Goal: Task Accomplishment & Management: Manage account settings

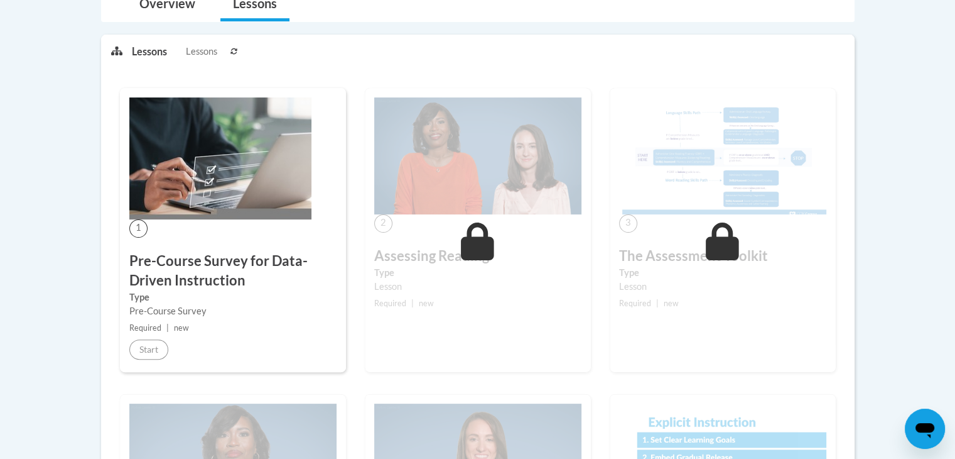
scroll to position [295, 0]
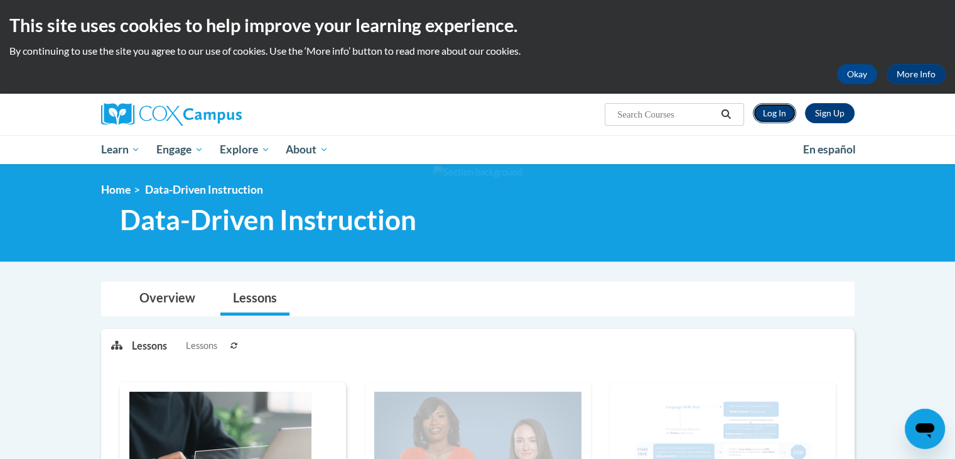
click at [769, 116] on link "Log In" at bounding box center [774, 113] width 43 height 20
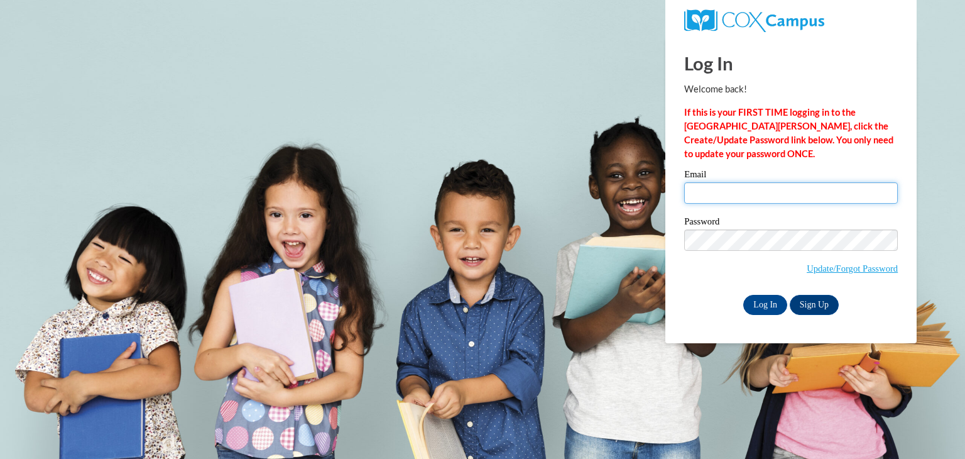
click at [704, 193] on input "Email" at bounding box center [791, 192] width 214 height 21
type input "ktpellett@gmail.com"
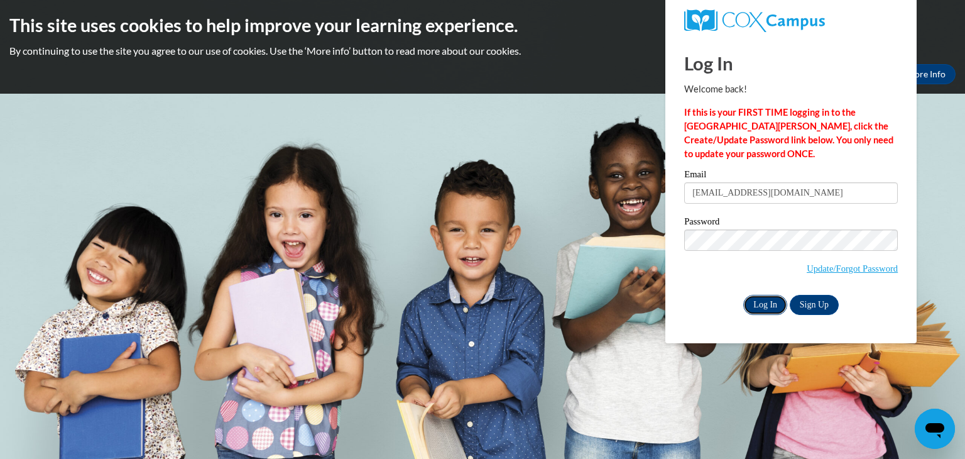
click at [770, 305] on input "Log In" at bounding box center [765, 305] width 44 height 20
